Goal: Check status: Check status

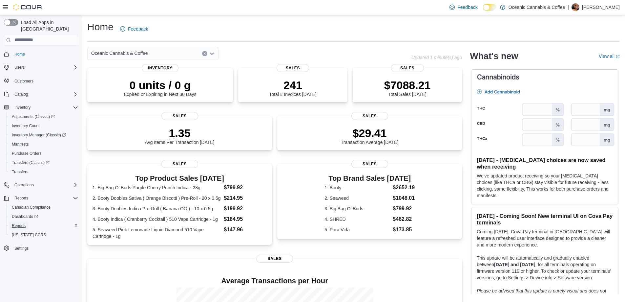
click at [28, 222] on link "Reports" at bounding box center [18, 226] width 19 height 8
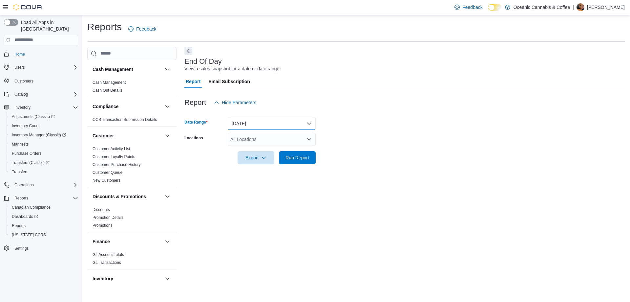
click at [274, 118] on button "Today" at bounding box center [272, 123] width 88 height 13
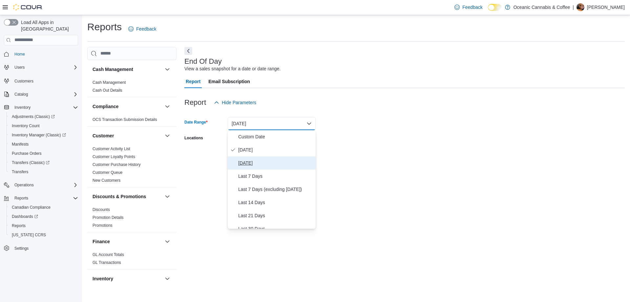
click at [261, 162] on span "Yesterday" at bounding box center [275, 163] width 75 height 8
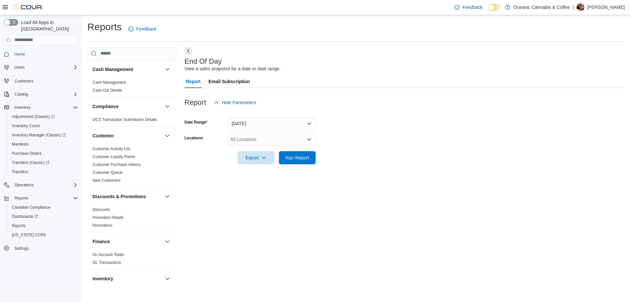
click at [297, 132] on form "Date Range Yesterday Locations All Locations Export Run Report" at bounding box center [404, 136] width 440 height 55
click at [297, 140] on div "All Locations" at bounding box center [272, 139] width 88 height 13
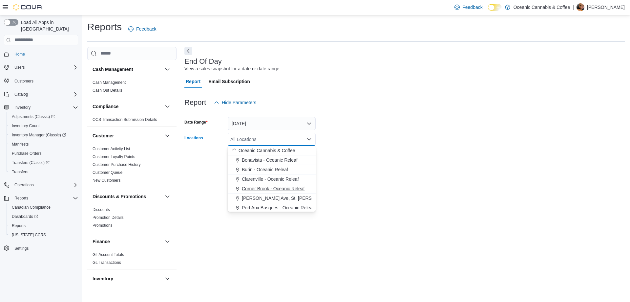
click at [265, 191] on span "Corner Brook - Oceanic Releaf" at bounding box center [273, 188] width 63 height 7
click at [396, 169] on div at bounding box center [404, 168] width 440 height 8
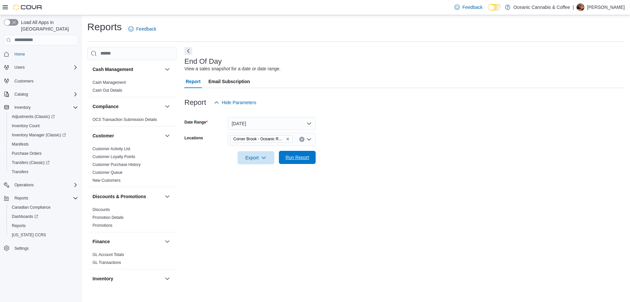
click at [293, 154] on span "Run Report" at bounding box center [297, 157] width 29 height 13
